Goal: Find specific page/section: Find specific page/section

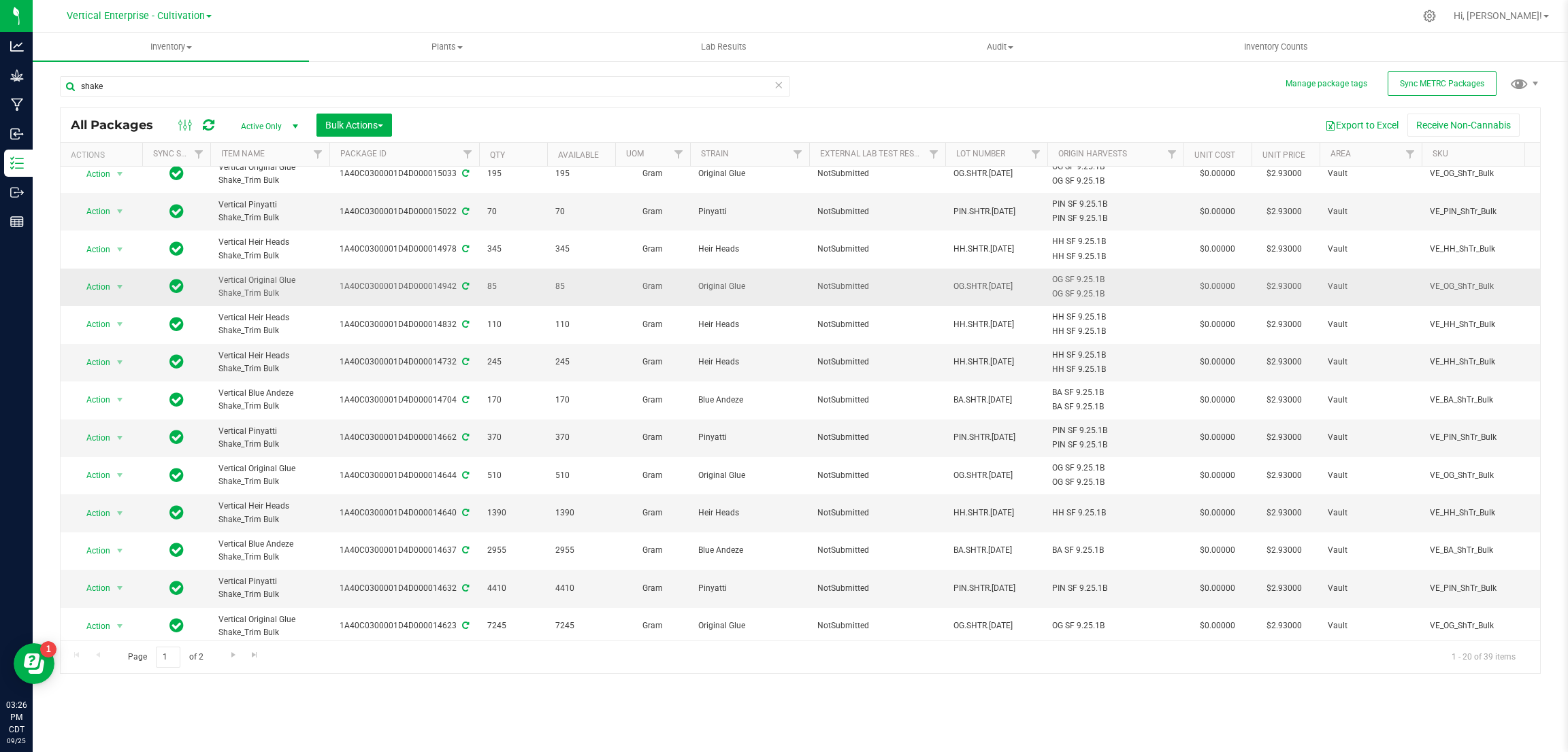
scroll to position [296, 0]
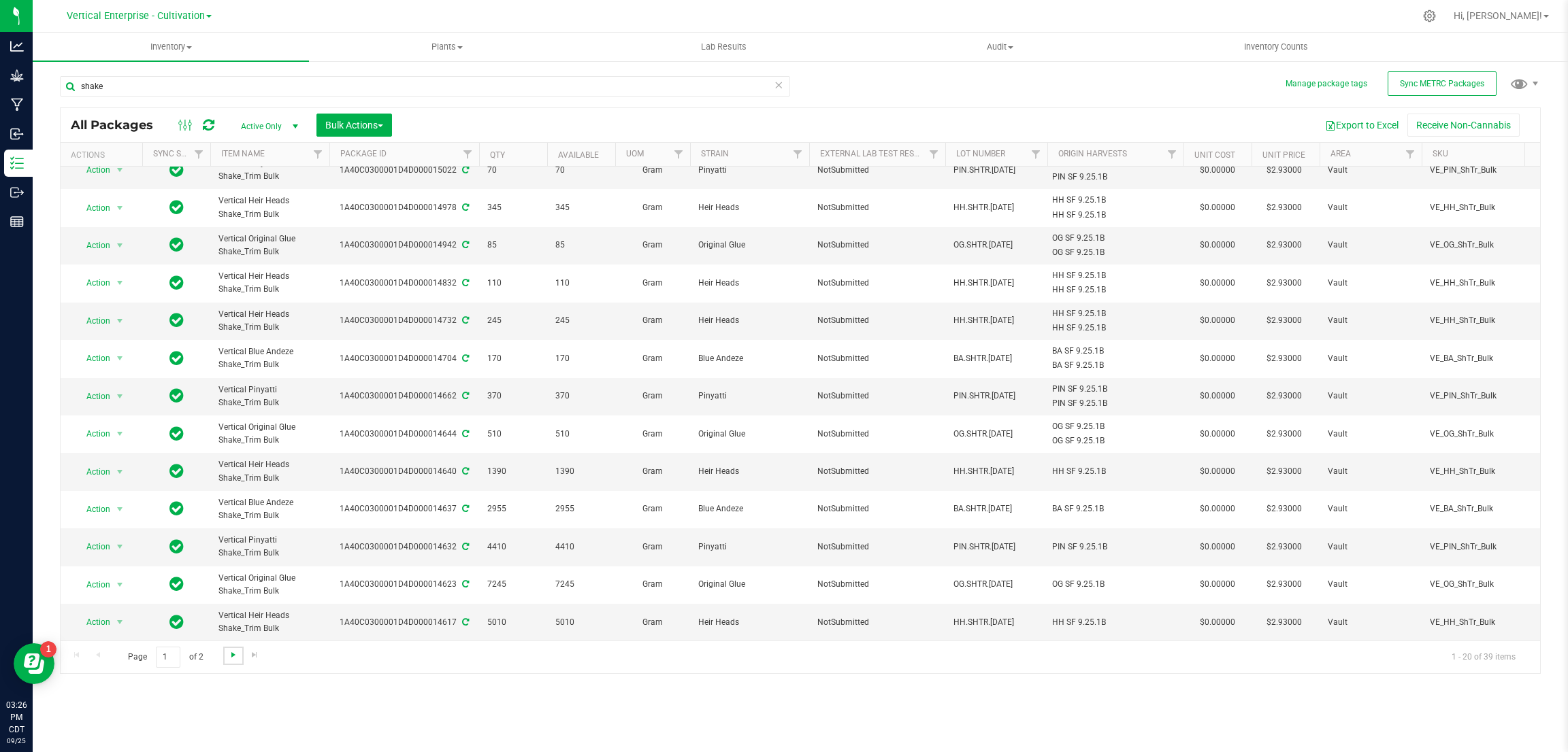
click at [231, 656] on span "Go to the next page" at bounding box center [233, 655] width 11 height 11
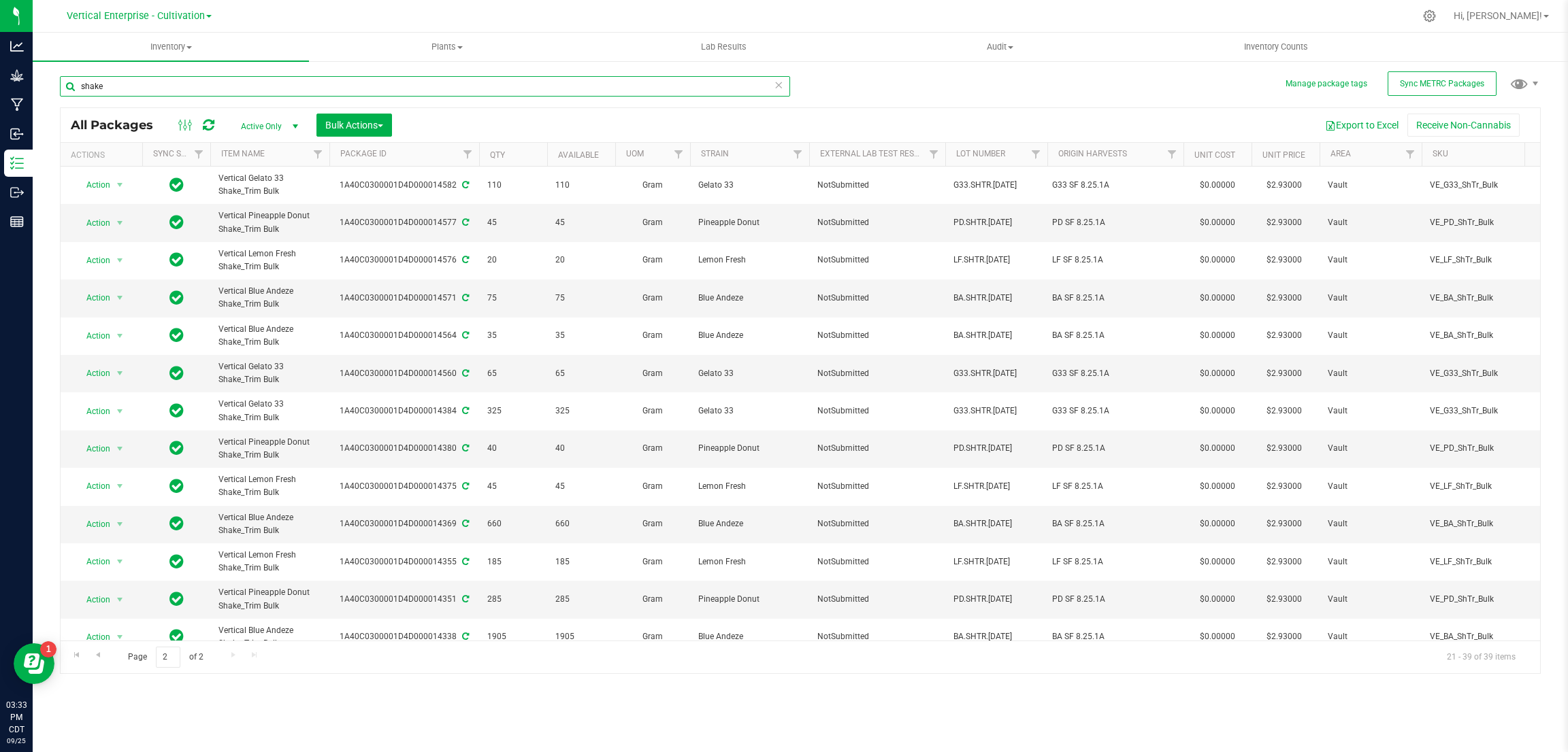
click at [312, 91] on input "shake" at bounding box center [425, 86] width 730 height 21
type input "s"
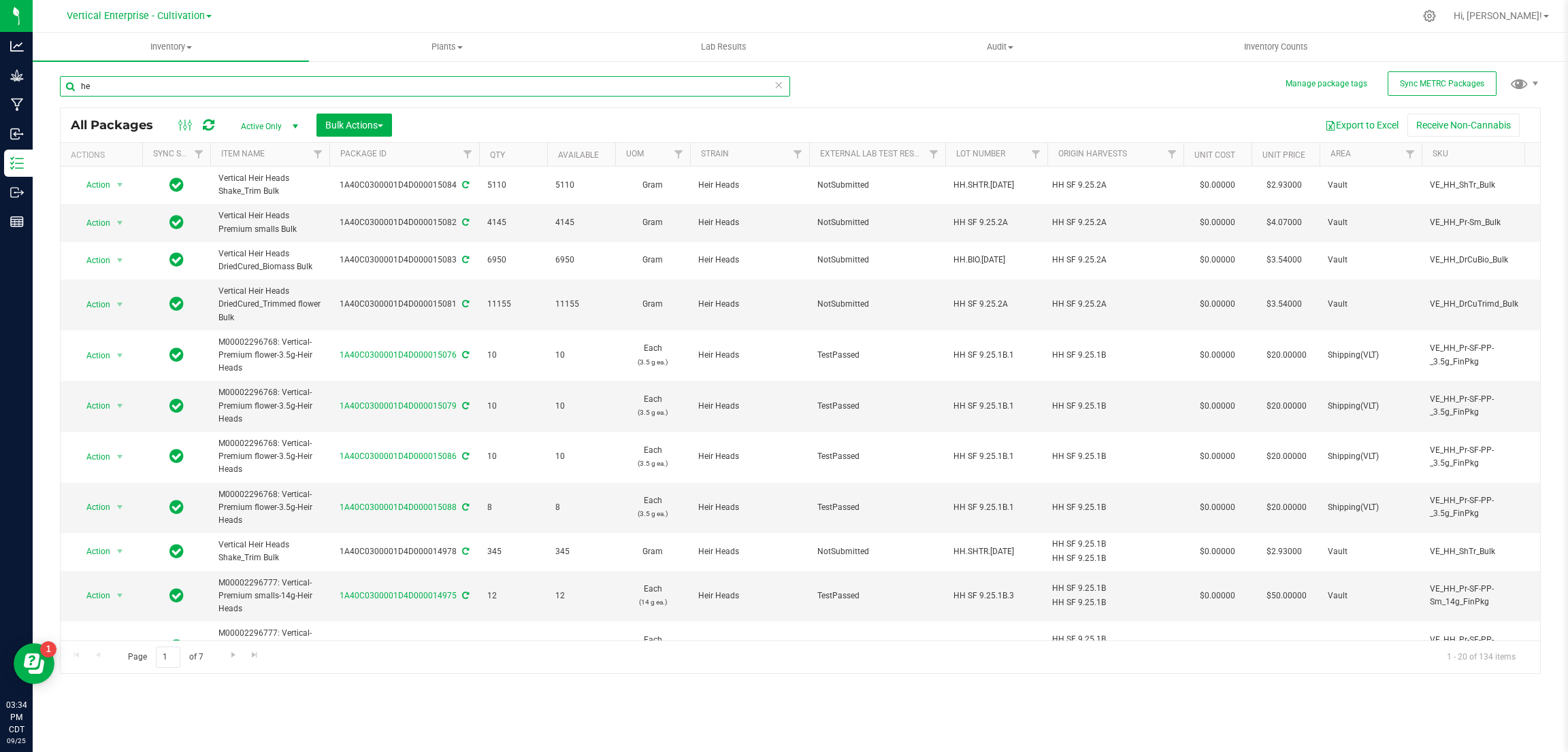
type input "h"
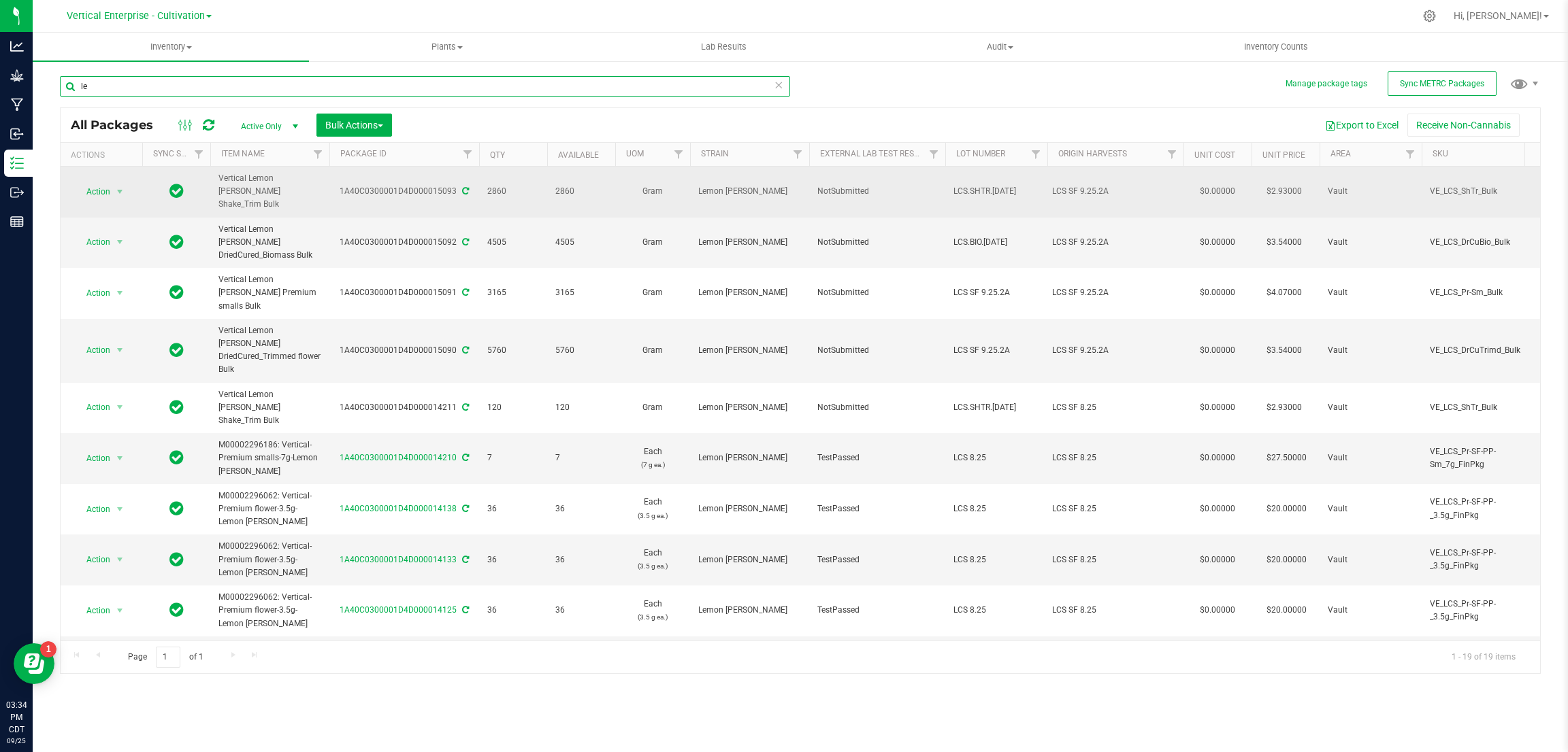
type input "l"
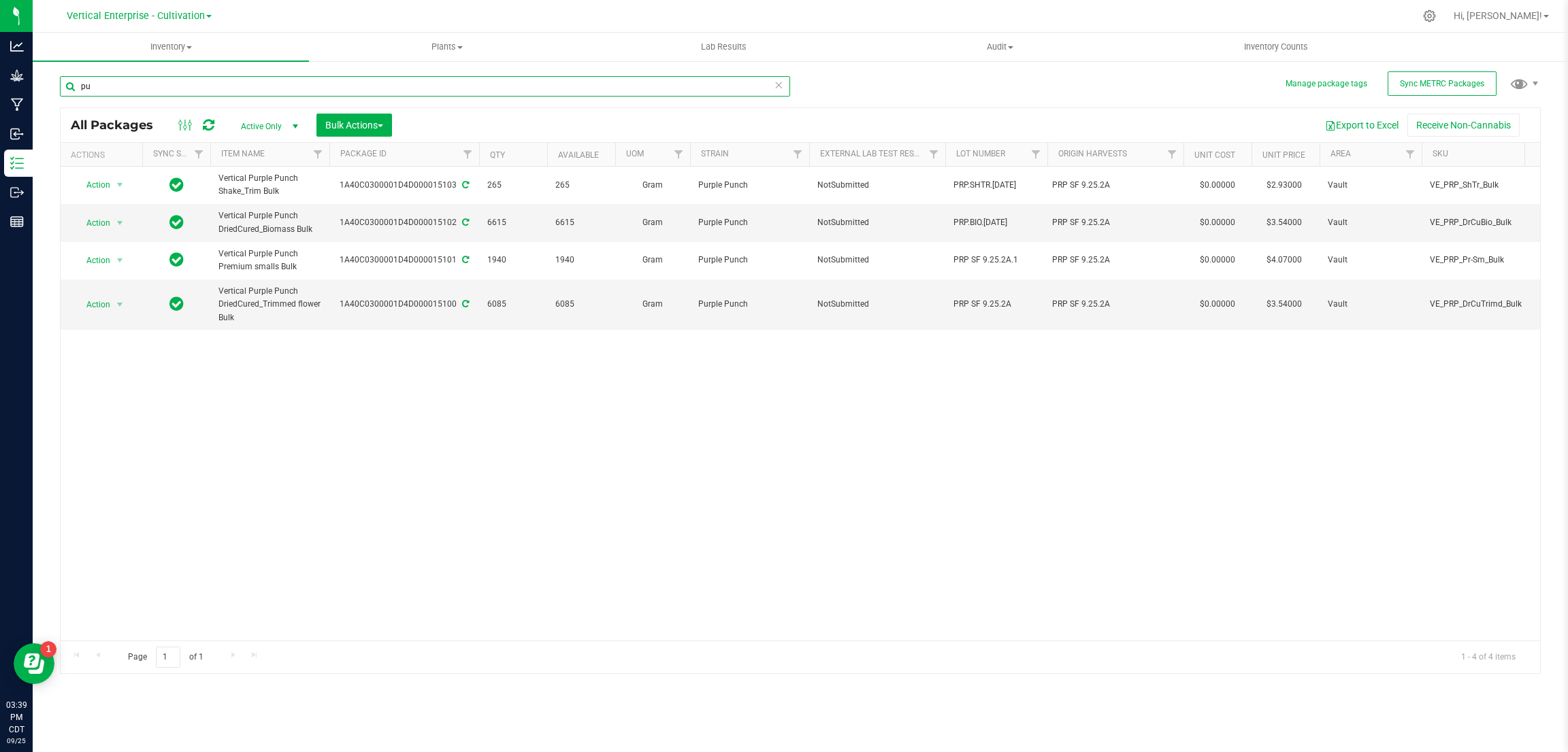
type input "p"
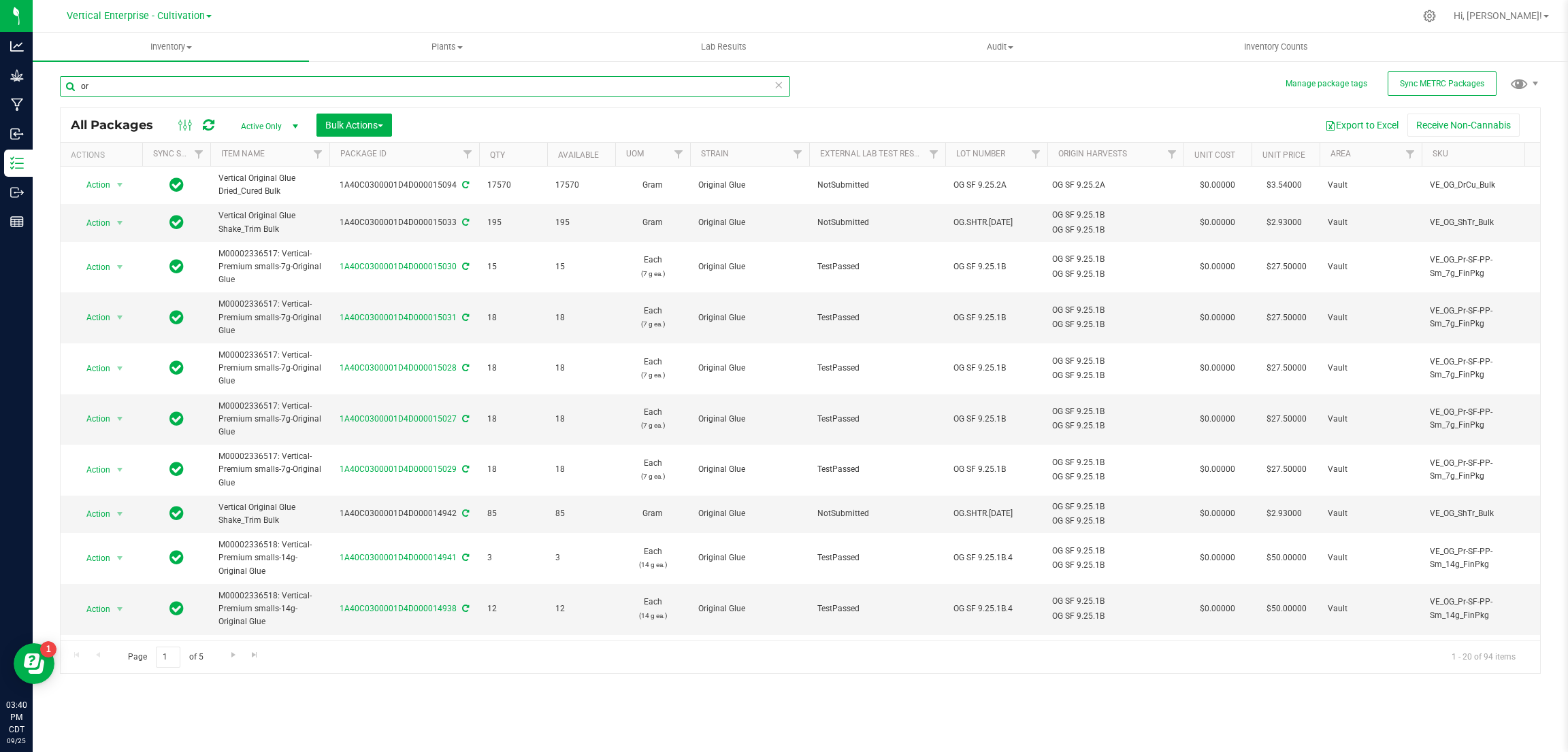
type input "o"
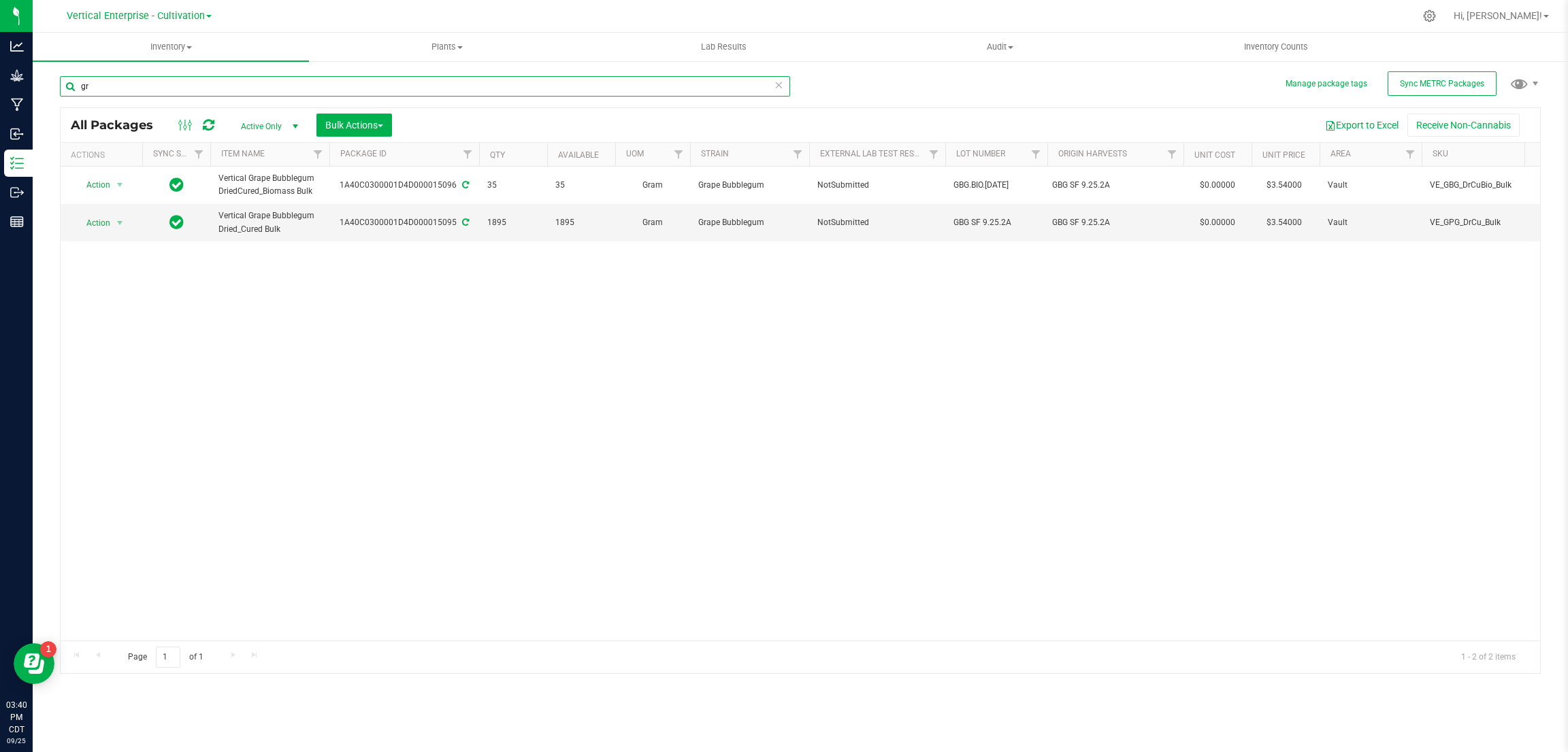
type input "g"
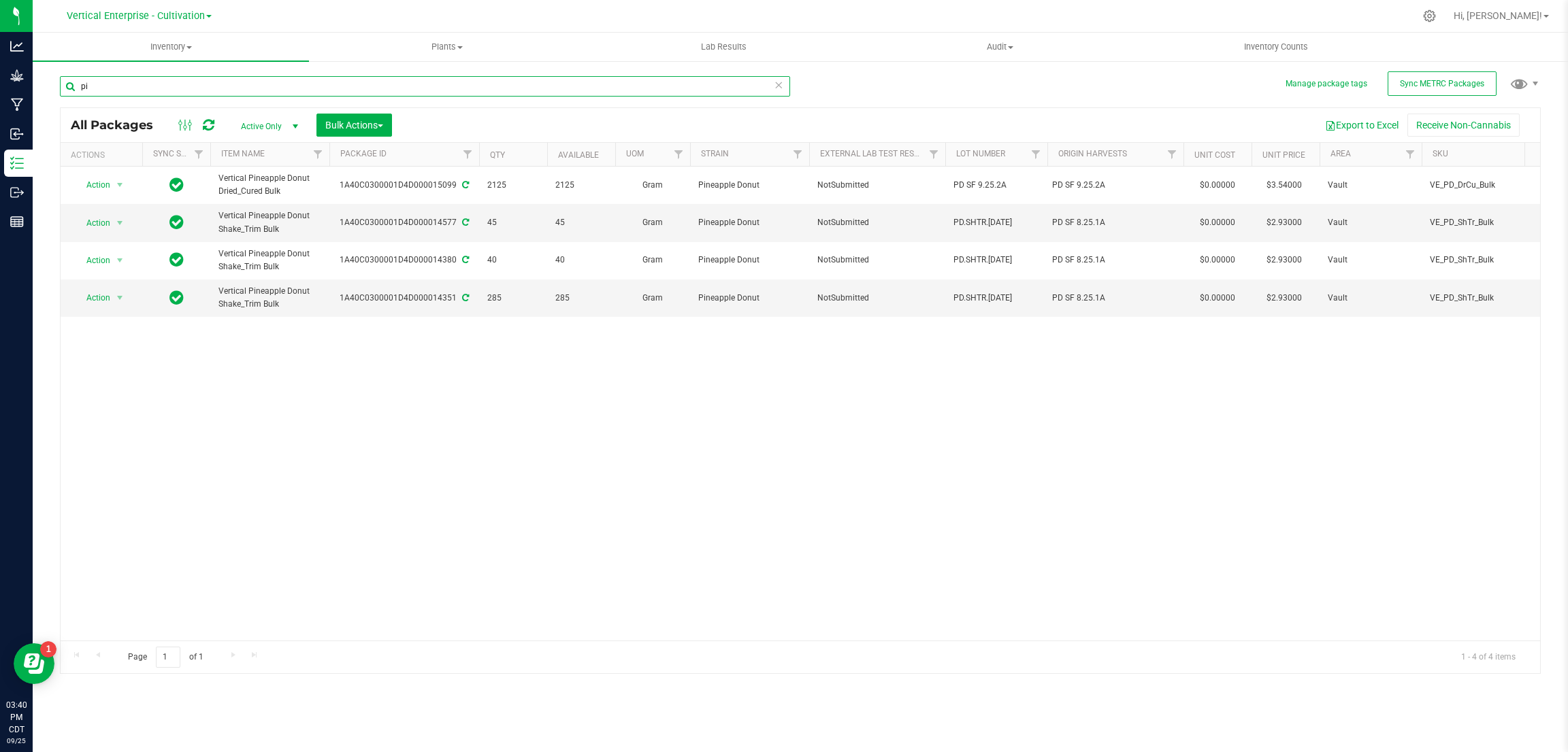
type input "p"
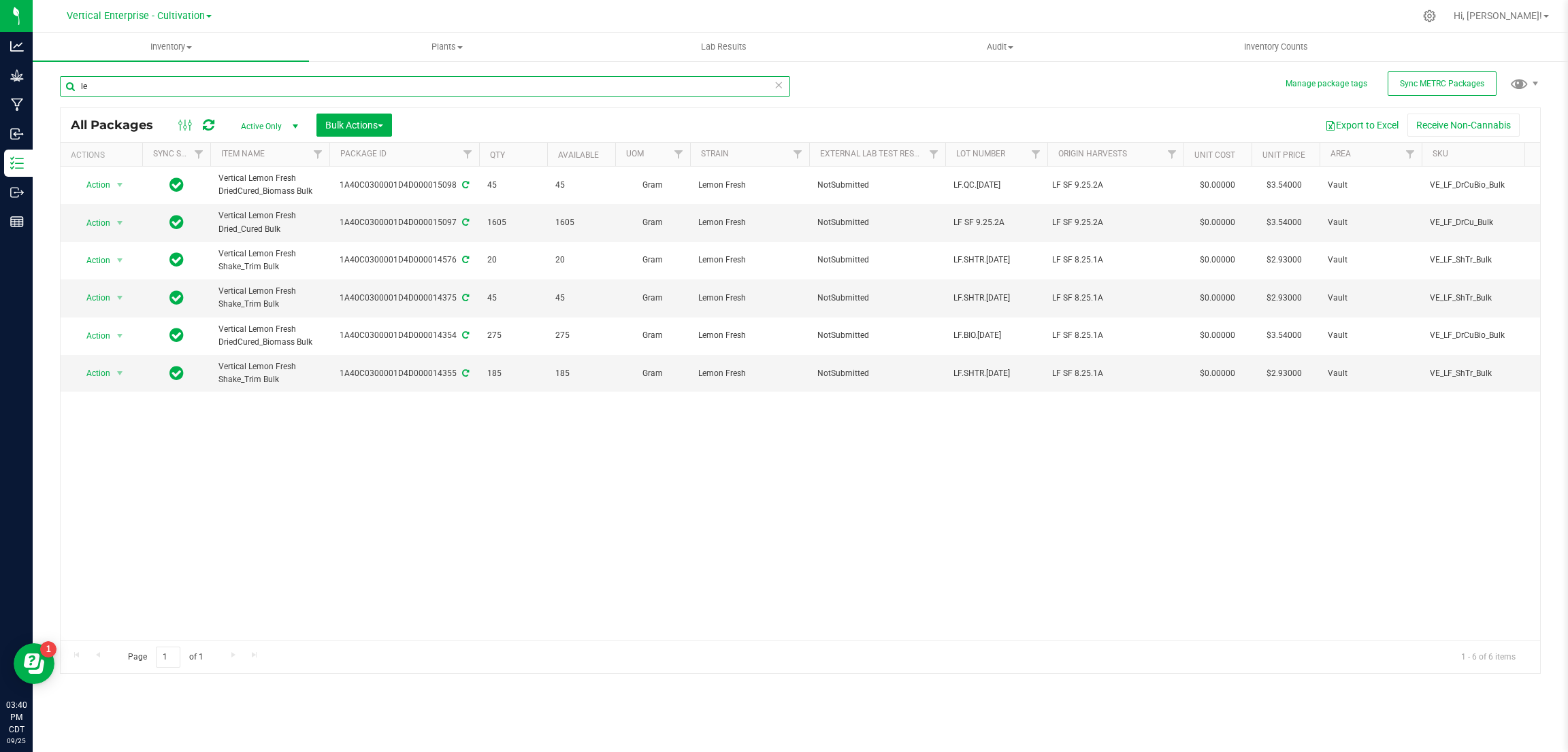
type input "l"
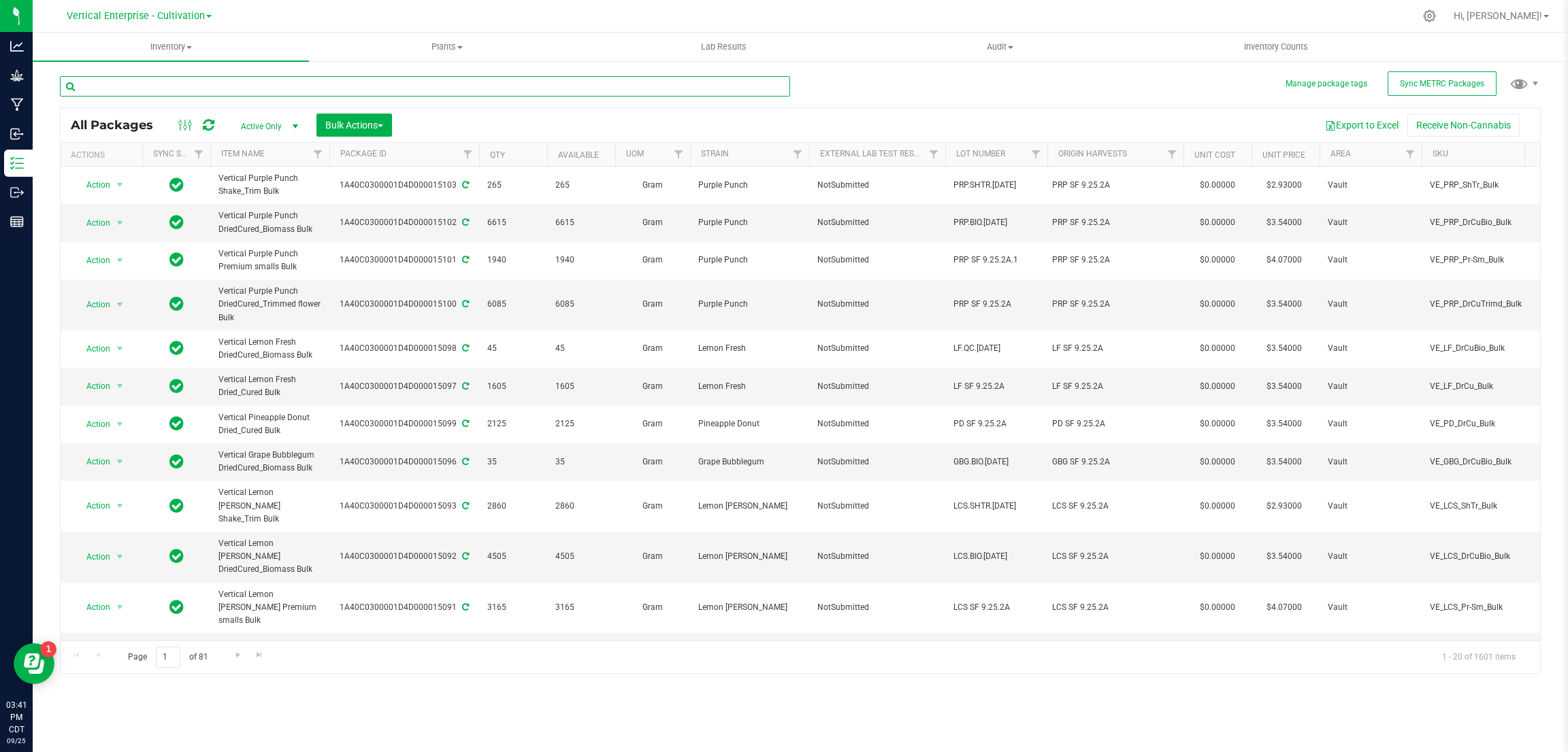
type input "o"
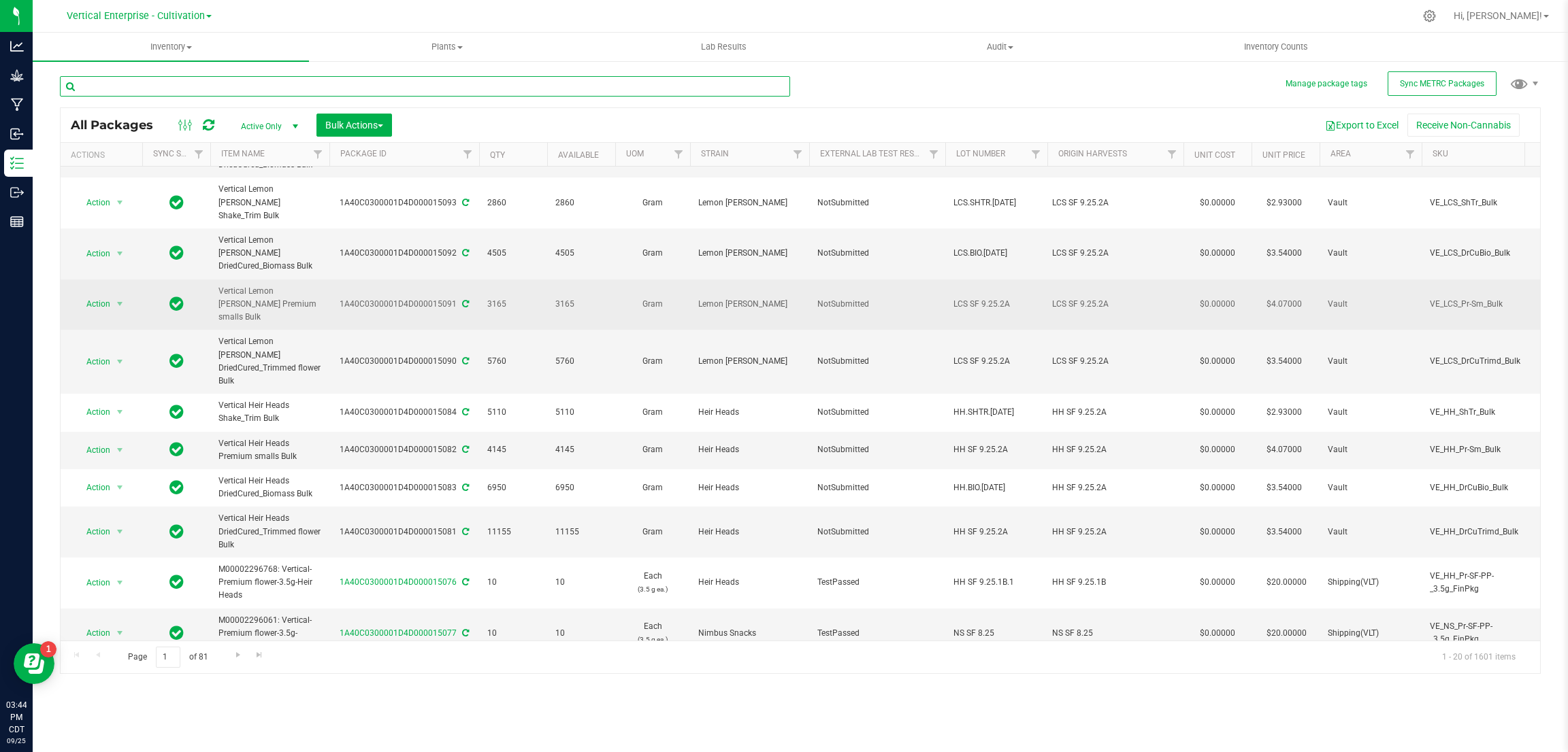
scroll to position [400, 0]
